Goal: Task Accomplishment & Management: Manage account settings

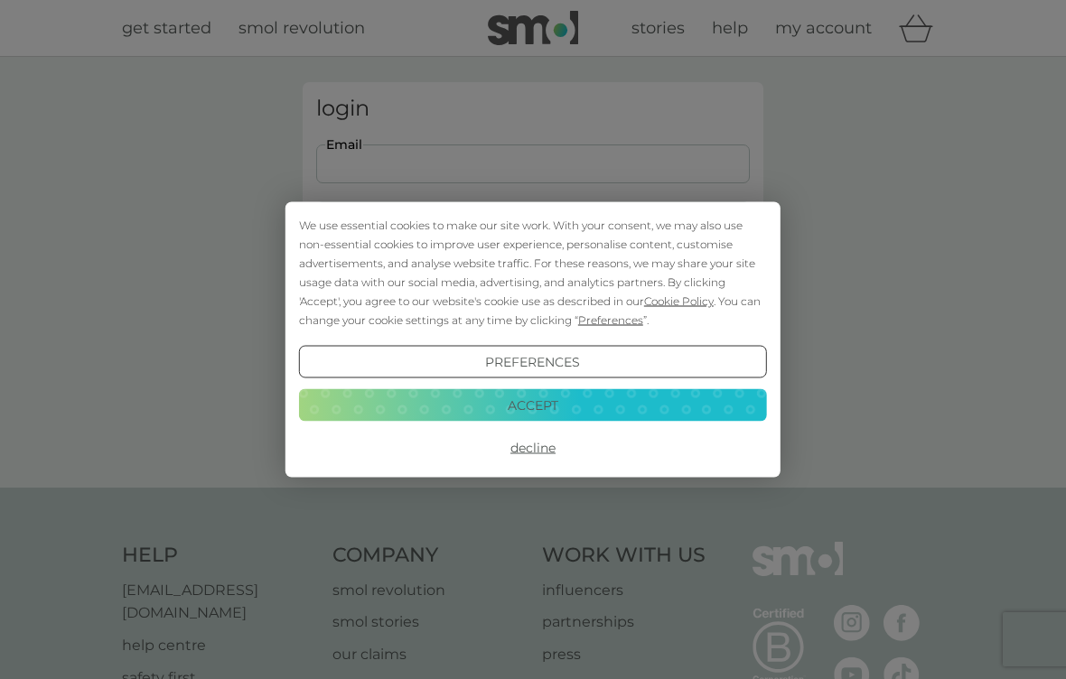
type input "[PERSON_NAME][EMAIL_ADDRESS][DOMAIN_NAME]"
click at [533, 284] on button "Login" at bounding box center [533, 284] width 434 height 52
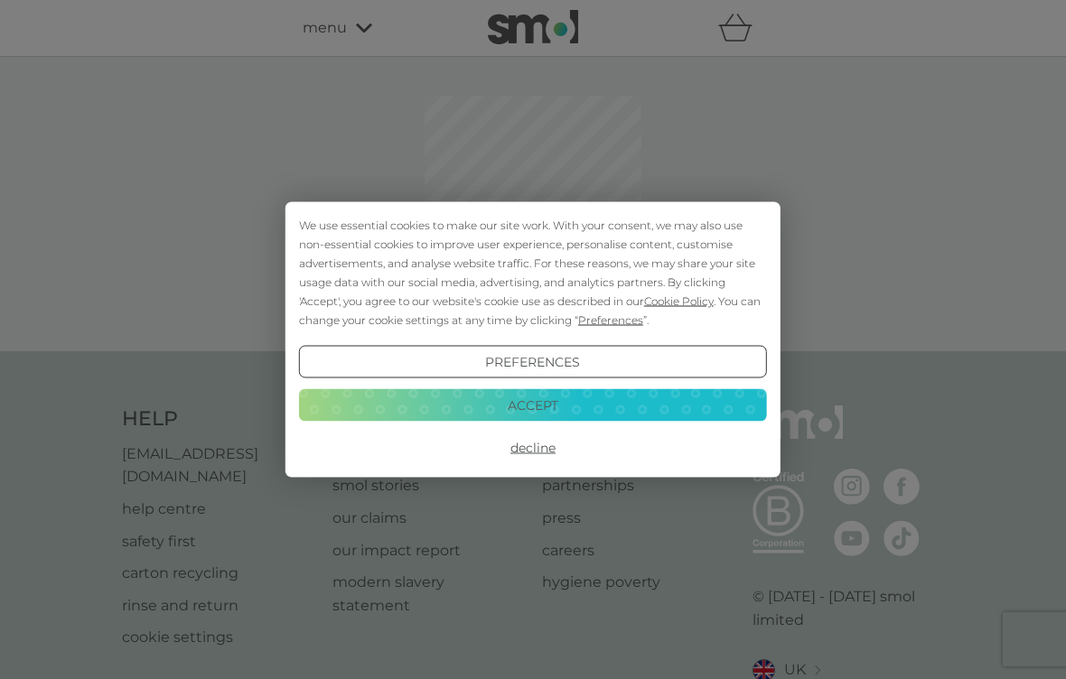
click at [638, 401] on button "Accept" at bounding box center [533, 404] width 468 height 33
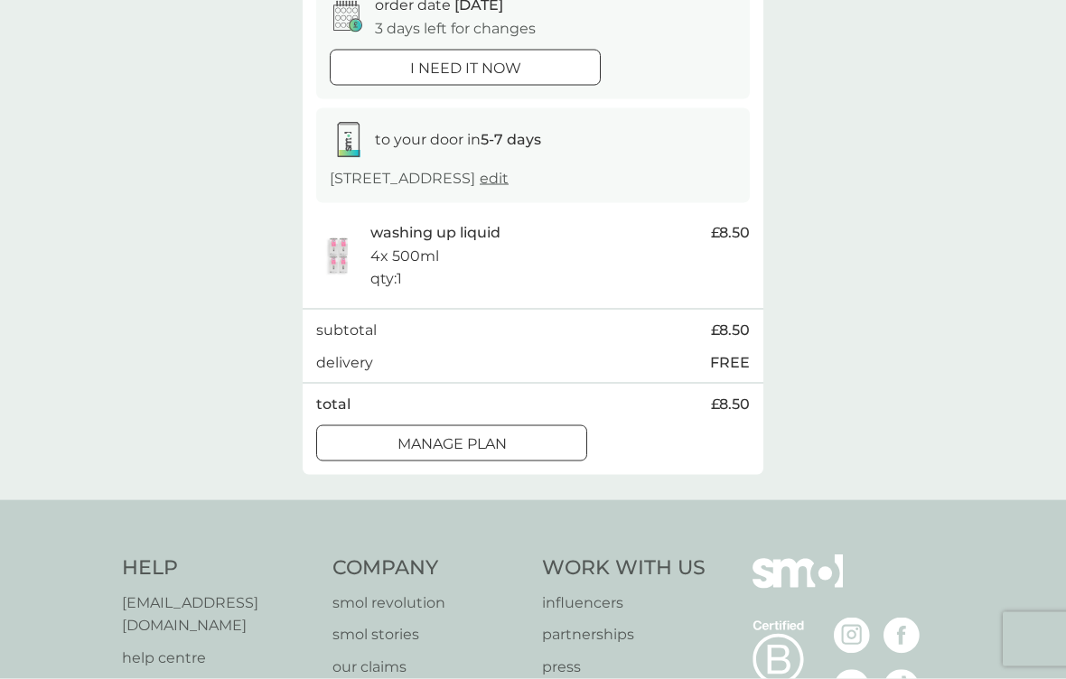
scroll to position [201, 0]
click at [549, 455] on div "Manage plan" at bounding box center [451, 443] width 269 height 23
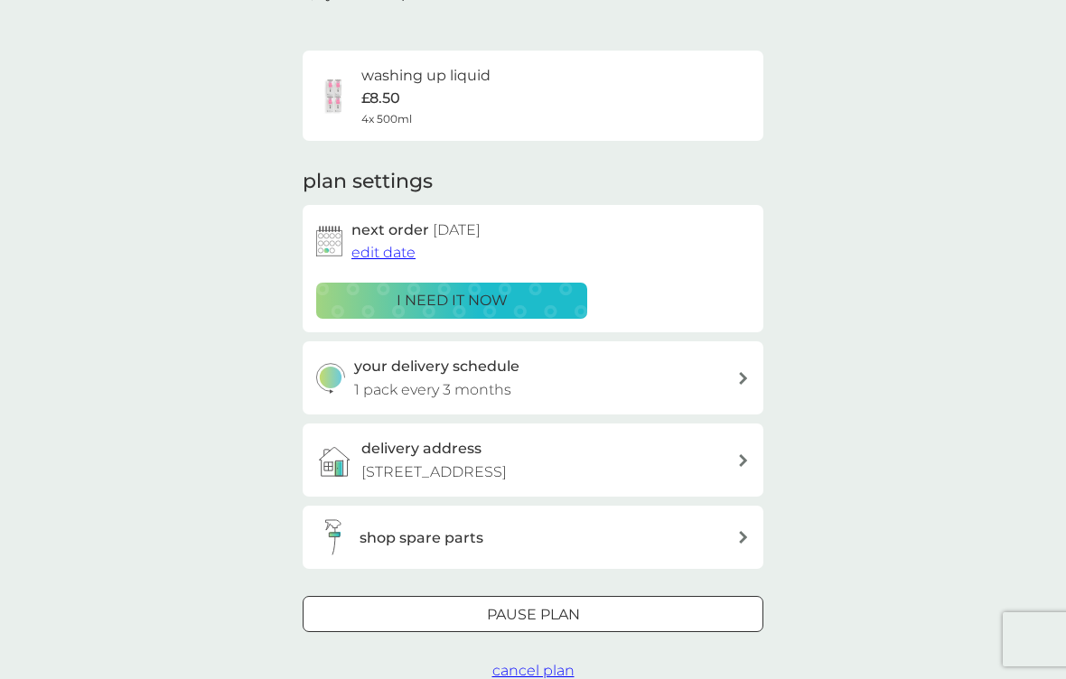
scroll to position [99, 0]
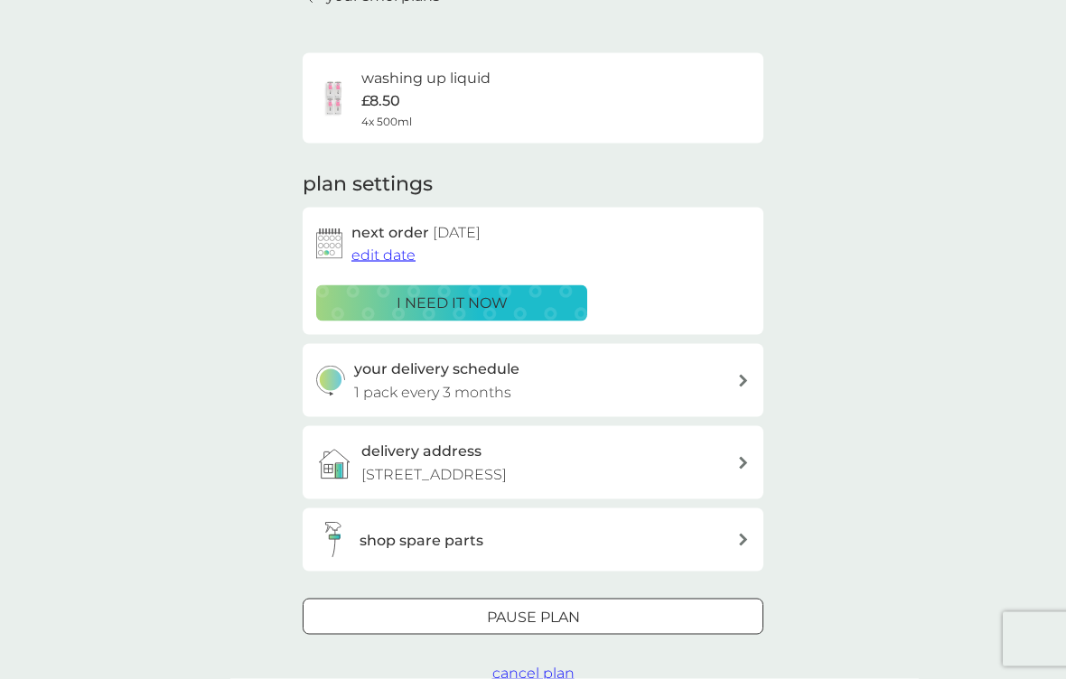
click at [585, 630] on div "Pause plan" at bounding box center [533, 617] width 459 height 23
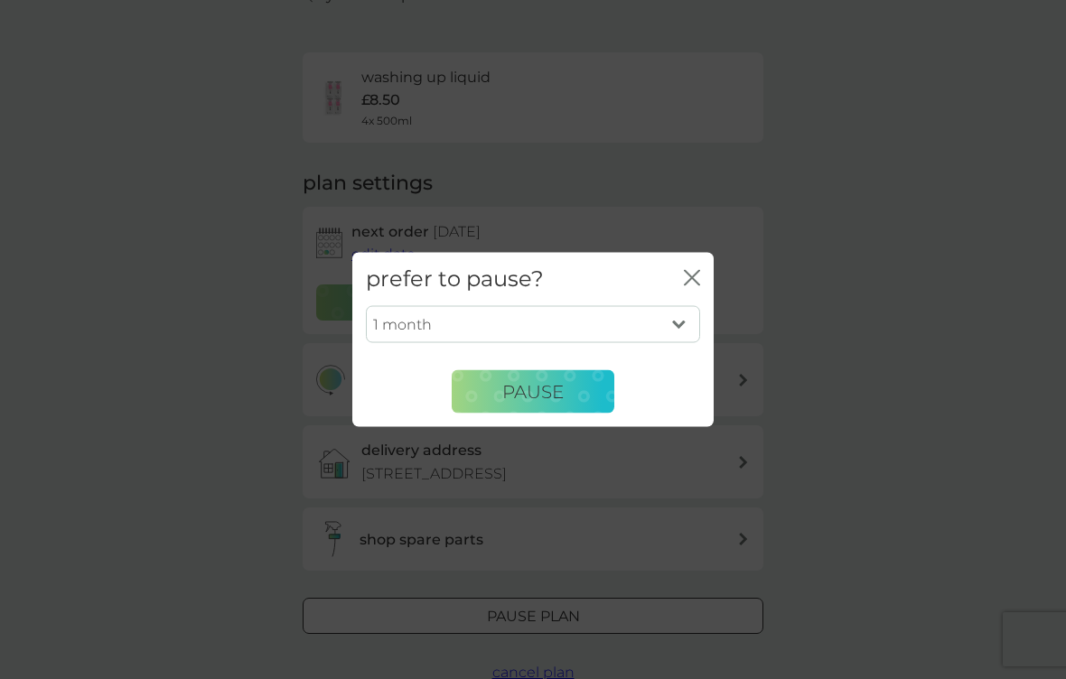
click at [684, 333] on select "1 month 2 months 3 months 4 months 5 months 6 months" at bounding box center [533, 324] width 334 height 38
select select "3"
click at [564, 402] on span "Pause" at bounding box center [532, 391] width 61 height 22
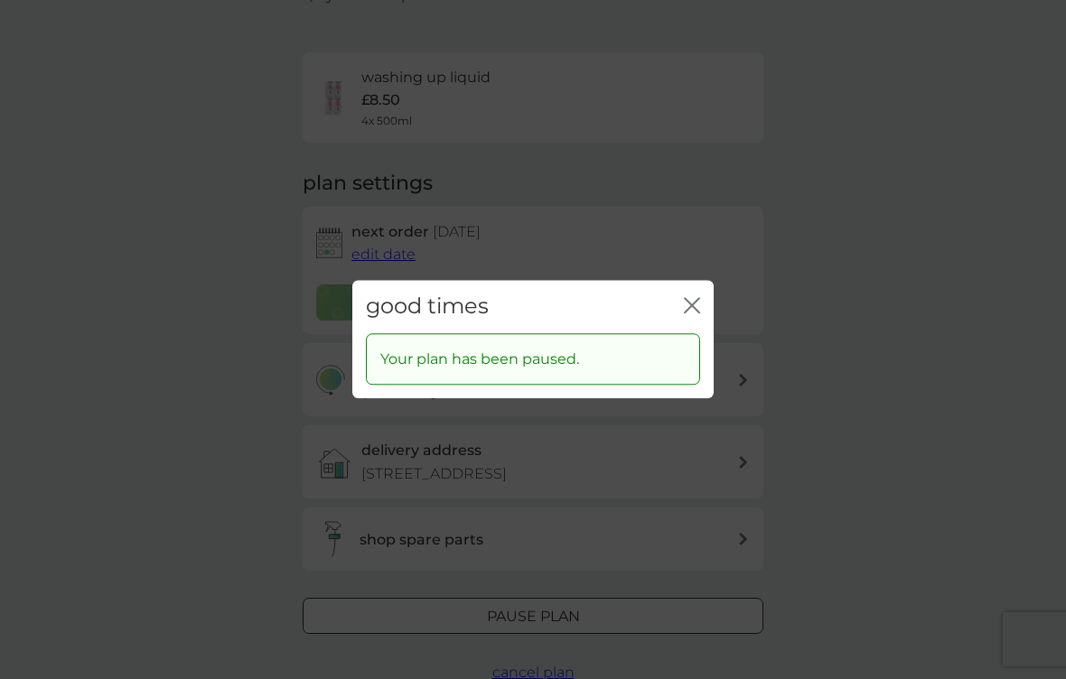
click at [693, 313] on icon "close" at bounding box center [695, 305] width 7 height 14
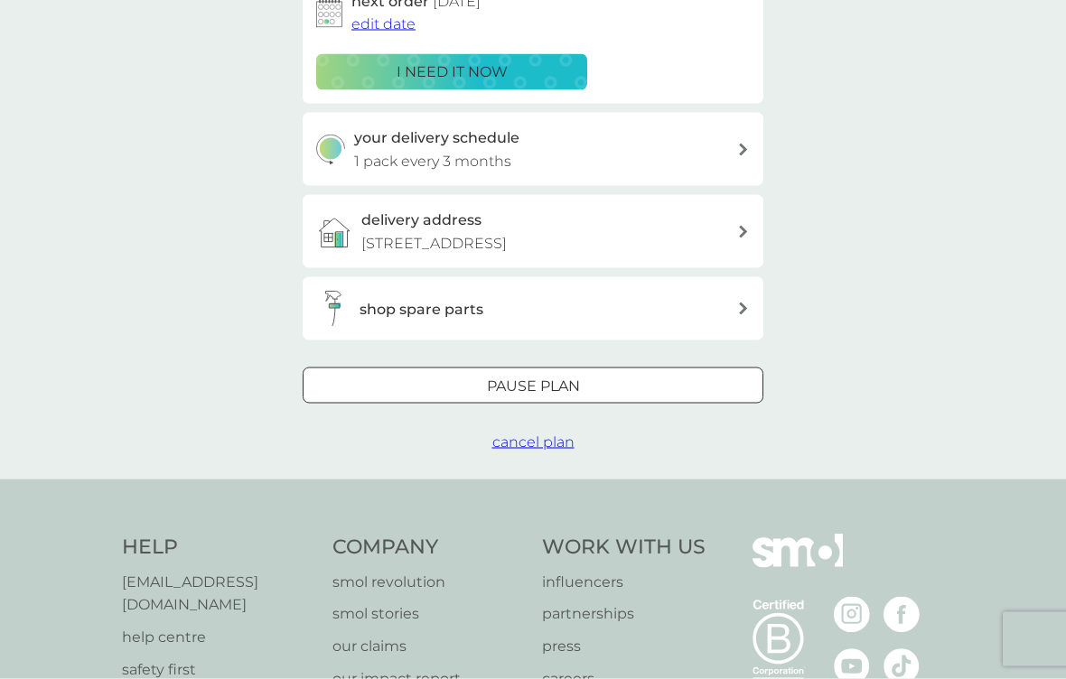
scroll to position [0, 0]
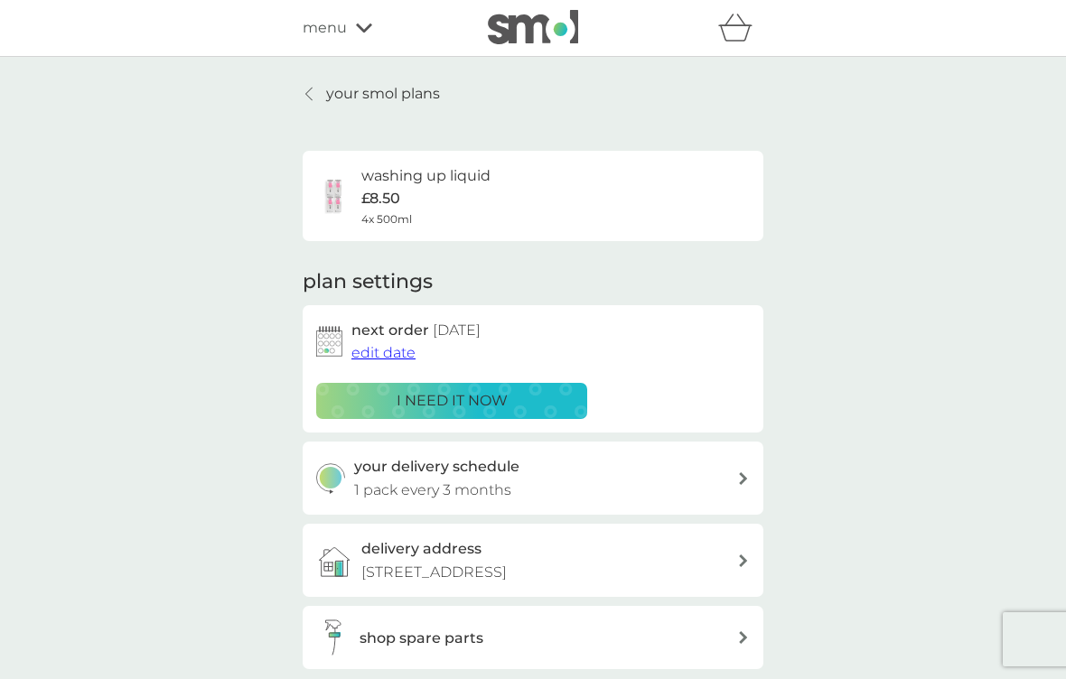
click at [401, 84] on p "your smol plans" at bounding box center [383, 93] width 114 height 23
